Goal: Task Accomplishment & Management: Complete application form

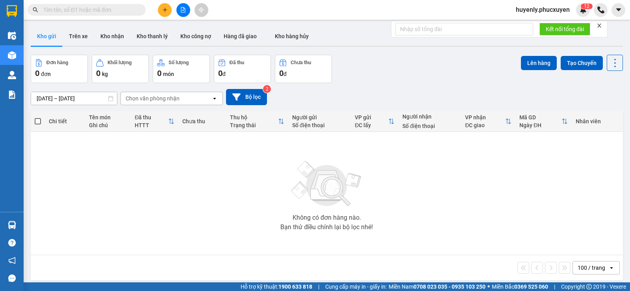
click at [165, 9] on icon "plus" at bounding box center [165, 10] width 6 height 6
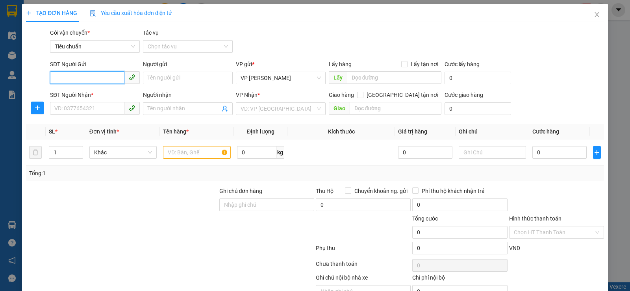
click at [87, 80] on input "SĐT Người Gửi" at bounding box center [87, 77] width 74 height 13
click at [87, 80] on input "265" at bounding box center [87, 77] width 74 height 13
click at [86, 78] on input "265" at bounding box center [87, 77] width 74 height 13
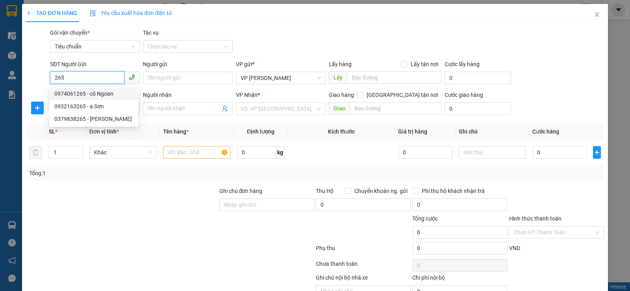
click at [87, 90] on div "0974061265 - cô Ngoan" at bounding box center [93, 93] width 79 height 9
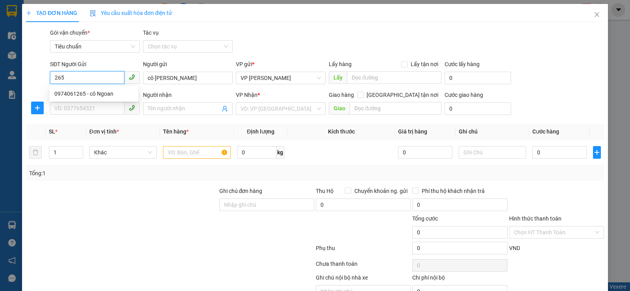
type input "0974061265"
type input "cô [PERSON_NAME]"
type input "0974061265"
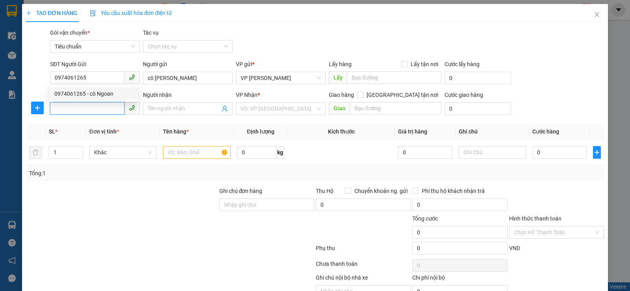
click at [87, 103] on input "SĐT Người Nhận *" at bounding box center [87, 108] width 74 height 13
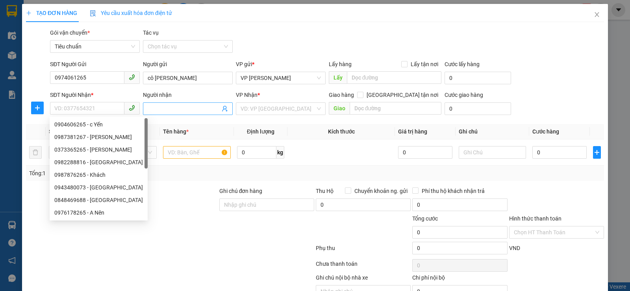
click at [222, 110] on icon "user-add" at bounding box center [225, 109] width 6 height 6
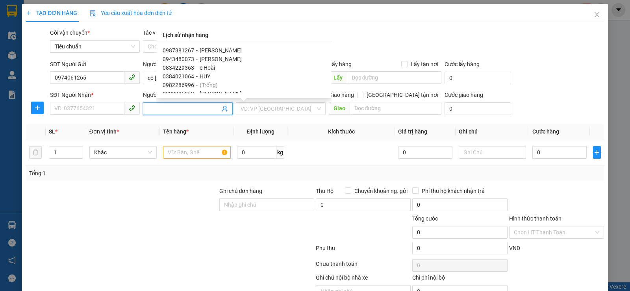
click at [218, 64] on div "0834229363 - c Hoài" at bounding box center [244, 67] width 163 height 9
type input "0834229363"
type input "c Hoài"
type input "175 P. [GEOGRAPHIC_DATA], [GEOGRAPHIC_DATA], [GEOGRAPHIC_DATA], [GEOGRAPHIC_DAT…"
type input "50000"
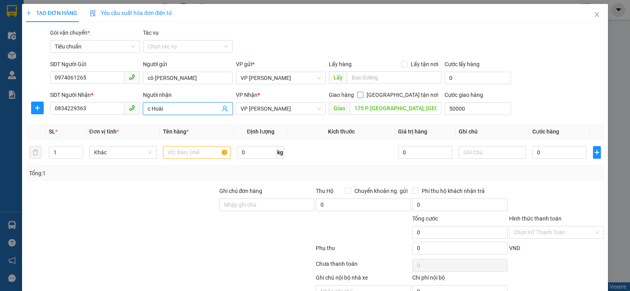
click at [363, 97] on input "[GEOGRAPHIC_DATA] tận nơi" at bounding box center [360, 95] width 6 height 6
checkbox input "true"
type input "50.000"
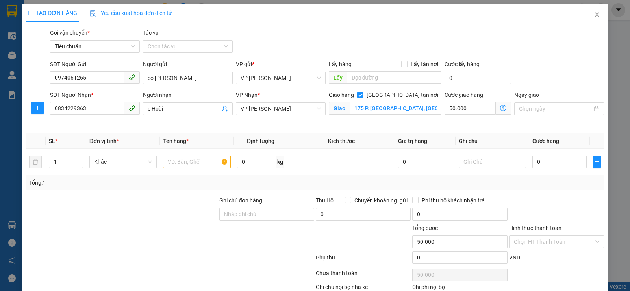
click at [504, 108] on span at bounding box center [503, 108] width 15 height 13
click at [500, 109] on icon "dollar-circle" at bounding box center [503, 108] width 6 height 6
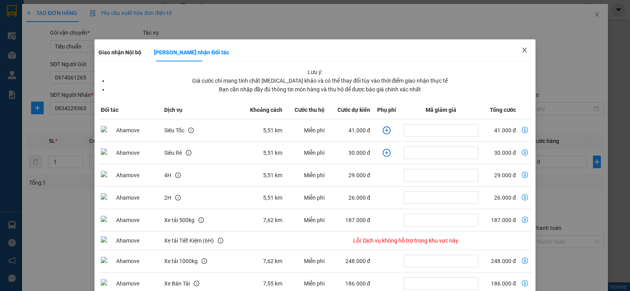
click at [521, 56] on span "Close" at bounding box center [524, 50] width 22 height 22
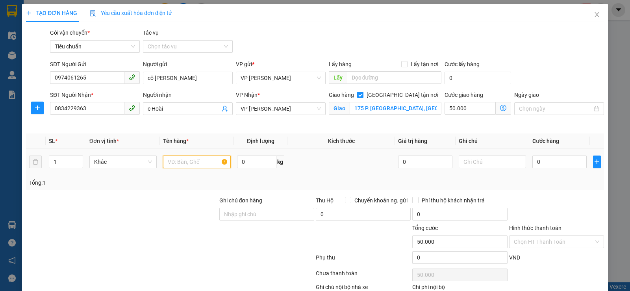
click at [194, 164] on input "text" at bounding box center [197, 162] width 68 height 13
type input "xốp"
click at [557, 163] on input "0" at bounding box center [559, 162] width 54 height 13
type input "1"
type input "50.001"
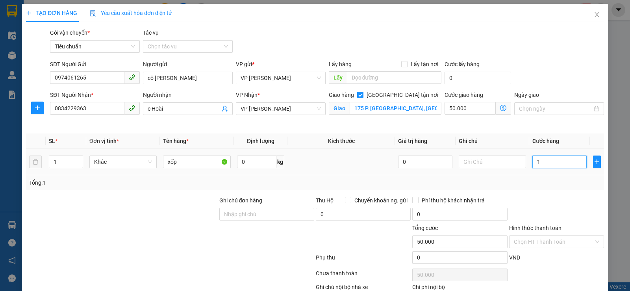
type input "50.001"
type input "10"
type input "50.010"
type input "100"
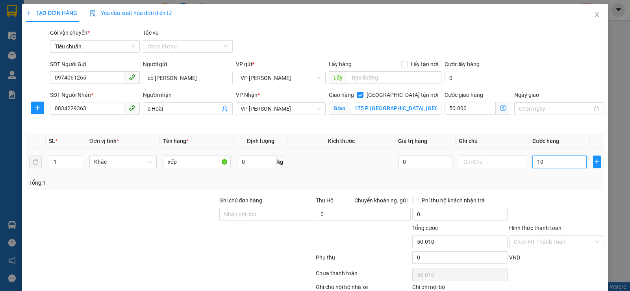
type input "50.100"
click at [556, 218] on div at bounding box center [556, 210] width 96 height 28
type input "100.000"
type input "150.000"
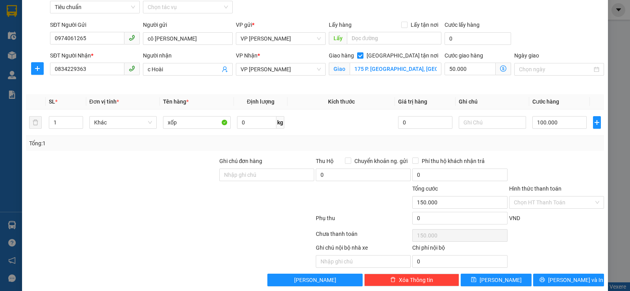
scroll to position [50, 0]
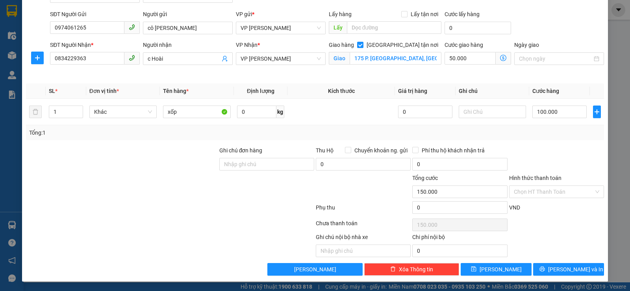
drag, startPoint x: 535, startPoint y: 190, endPoint x: 530, endPoint y: 206, distance: 16.8
click at [535, 193] on input "Hình thức thanh toán" at bounding box center [554, 192] width 80 height 12
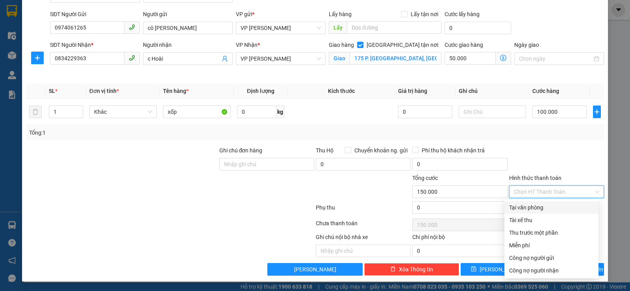
drag, startPoint x: 525, startPoint y: 205, endPoint x: 542, endPoint y: 165, distance: 43.9
click at [525, 204] on div "Tại văn phòng" at bounding box center [551, 207] width 85 height 9
type input "0"
click at [546, 149] on div at bounding box center [556, 160] width 96 height 28
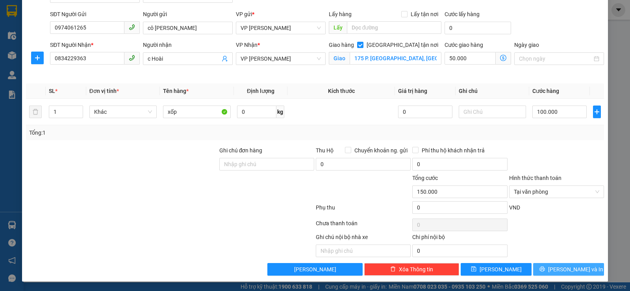
click at [558, 267] on span "[PERSON_NAME] và In" at bounding box center [575, 269] width 55 height 9
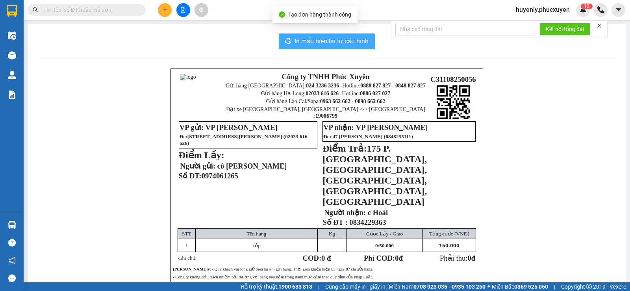
click at [335, 42] on span "In mẫu biên lai tự cấu hình" at bounding box center [331, 41] width 74 height 10
